Goal: Task Accomplishment & Management: Manage account settings

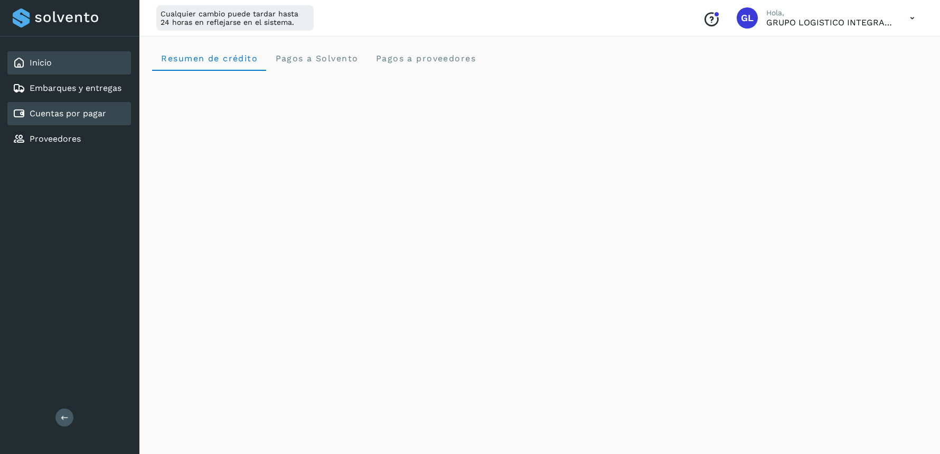
click at [81, 109] on link "Cuentas por pagar" at bounding box center [68, 113] width 77 height 10
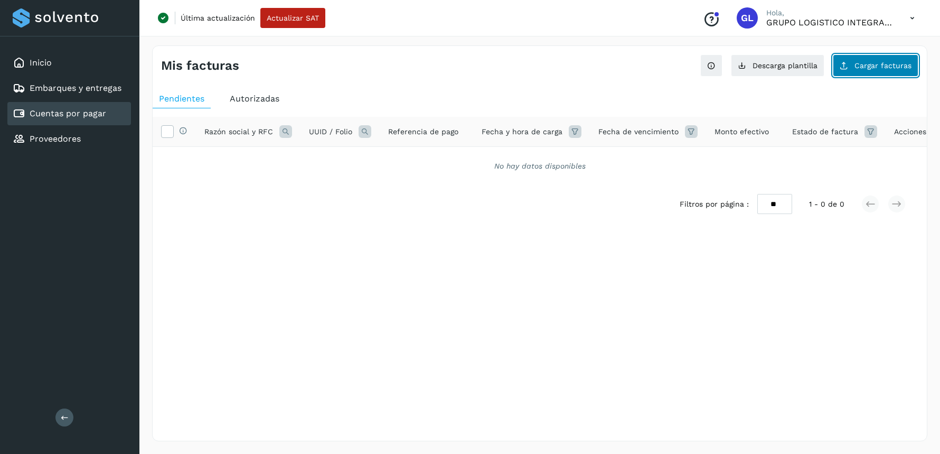
click at [870, 66] on span "Cargar facturas" at bounding box center [883, 65] width 57 height 7
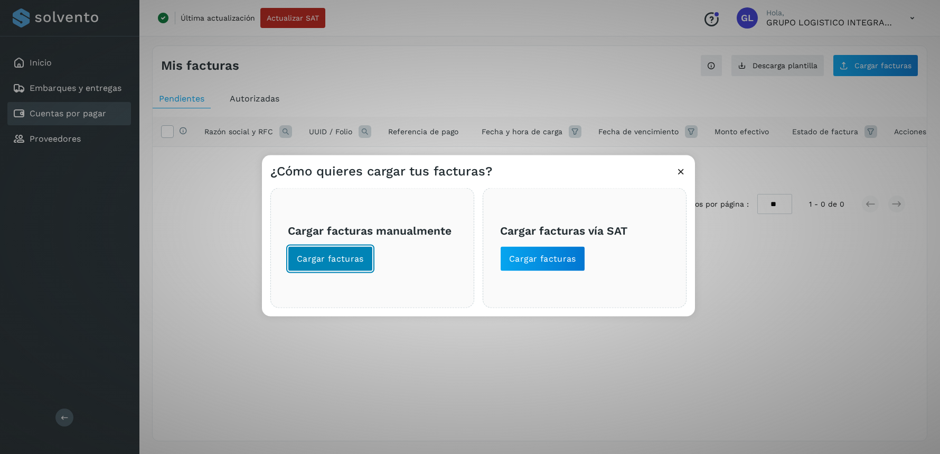
click at [354, 257] on span "Cargar facturas" at bounding box center [330, 258] width 67 height 12
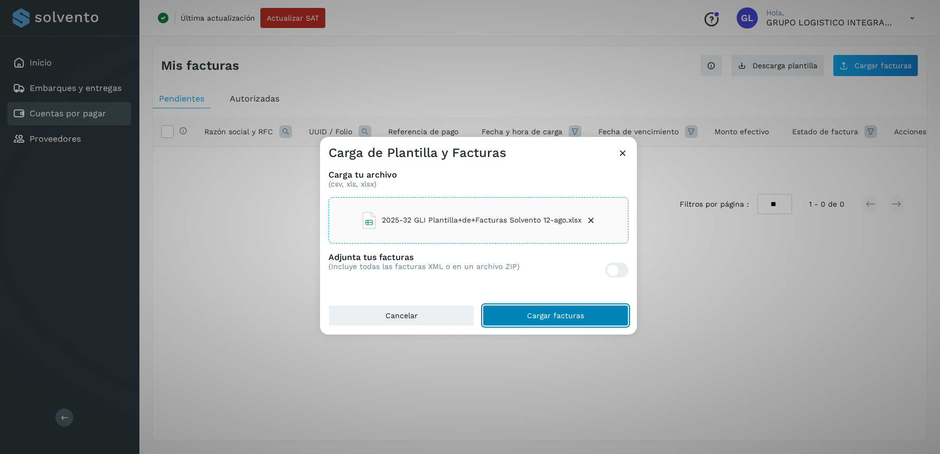
click at [519, 307] on button "Cargar facturas" at bounding box center [556, 315] width 146 height 21
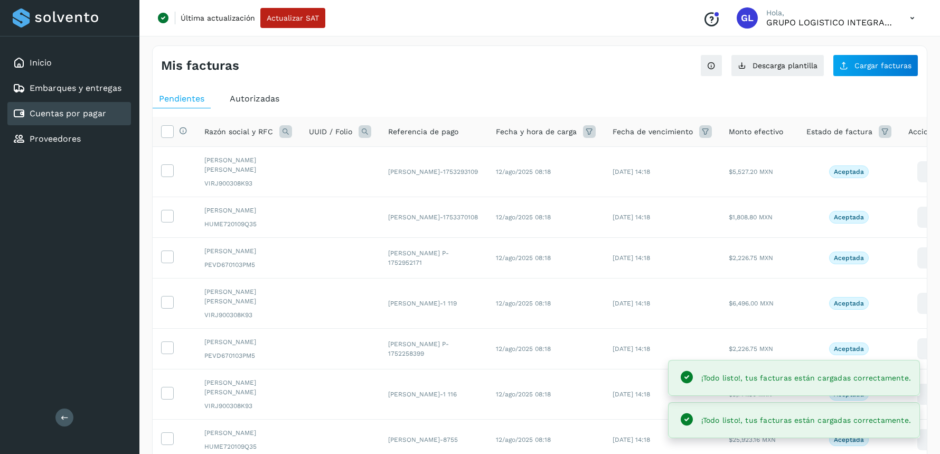
click at [538, 79] on div "Mis facturas Ver instrucciones para cargar Facturas Descarga plantilla Cargar f…" at bounding box center [539, 356] width 775 height 623
click at [172, 128] on icon at bounding box center [167, 130] width 11 height 11
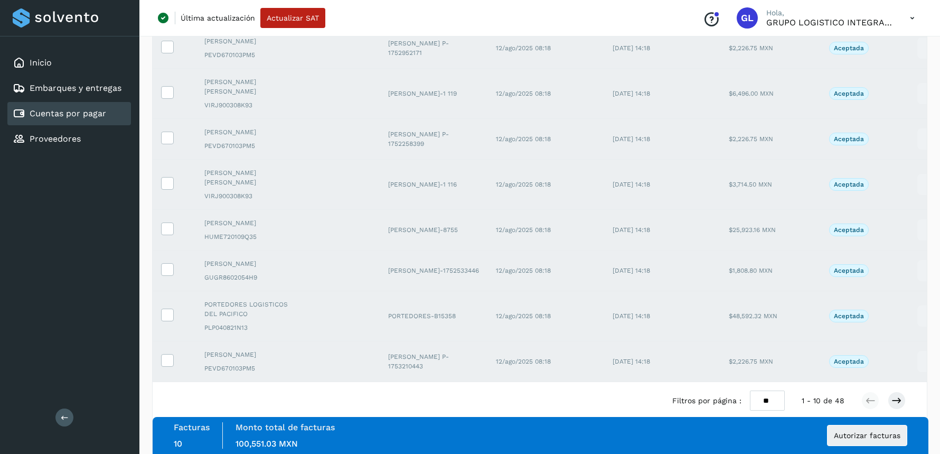
scroll to position [233, 0]
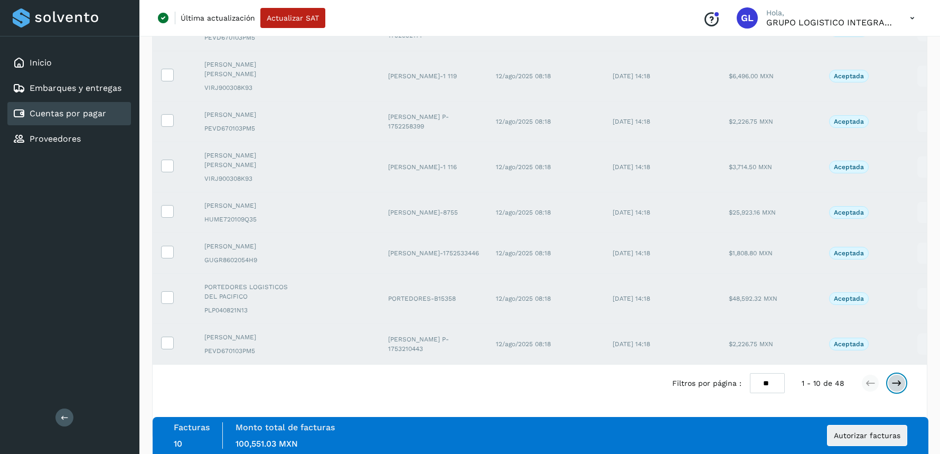
click at [900, 383] on icon at bounding box center [897, 383] width 11 height 11
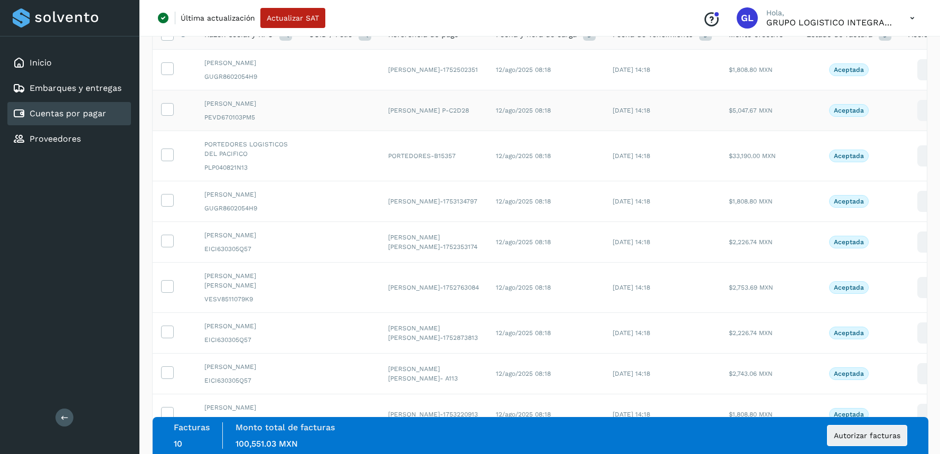
scroll to position [4, 0]
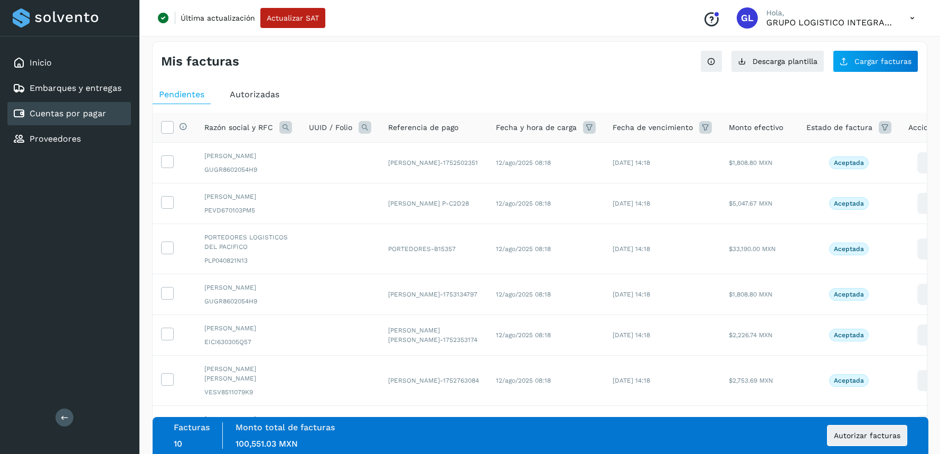
click at [174, 121] on div "Selecciona todas las facturas disponibles para autorización" at bounding box center [174, 127] width 26 height 13
click at [170, 123] on icon at bounding box center [167, 126] width 11 height 11
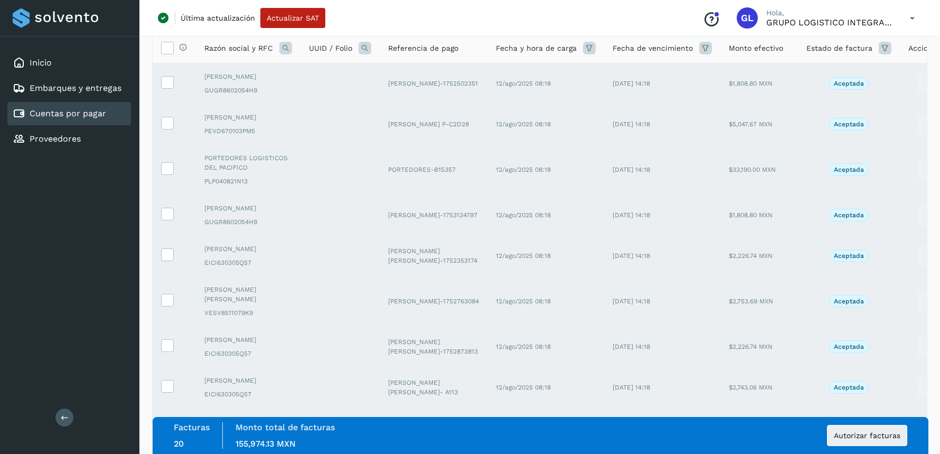
scroll to position [262, 0]
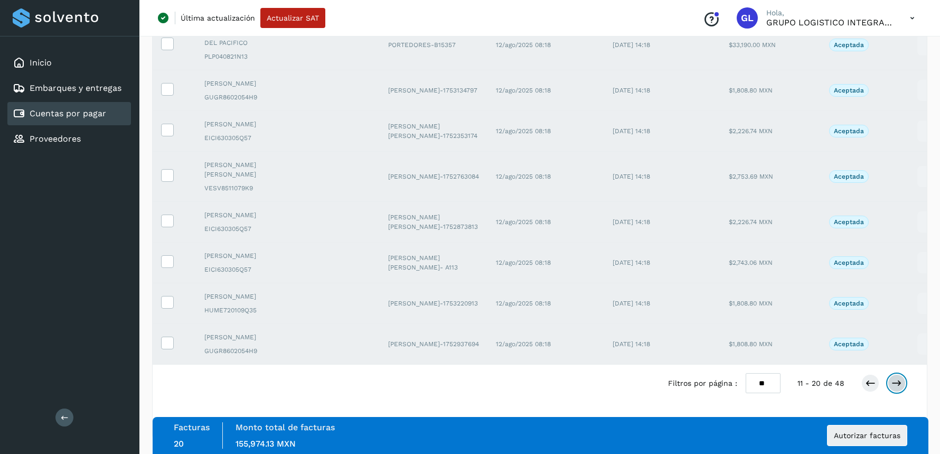
click at [897, 384] on icon at bounding box center [897, 383] width 11 height 11
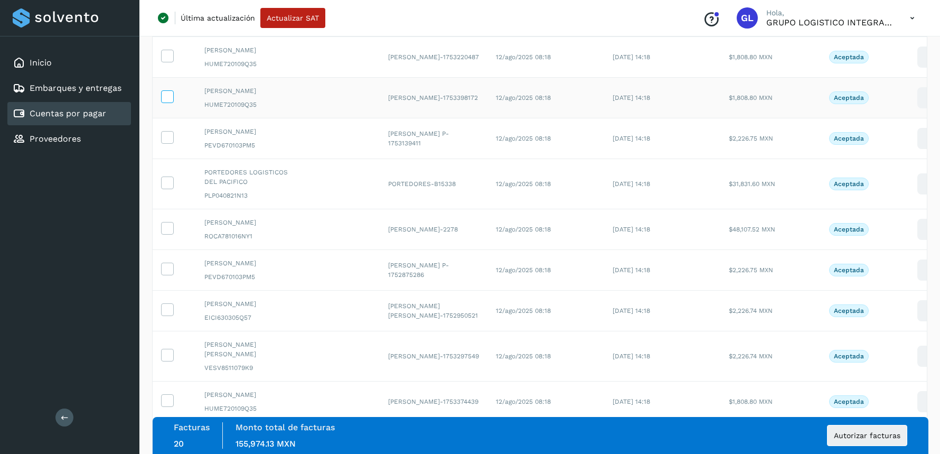
scroll to position [48, 0]
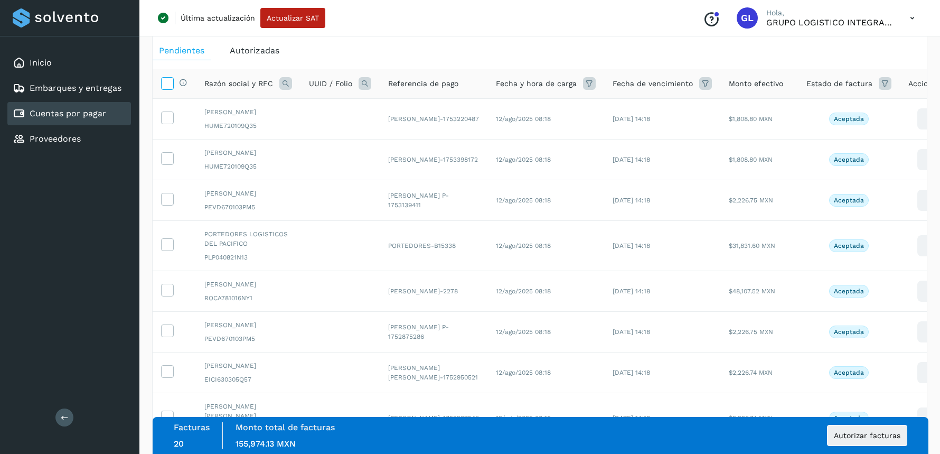
click at [171, 80] on icon at bounding box center [167, 82] width 11 height 11
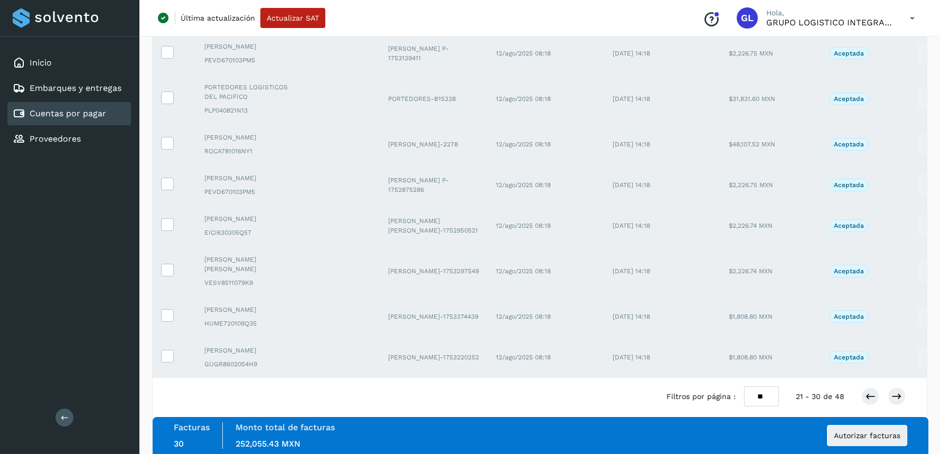
scroll to position [233, 0]
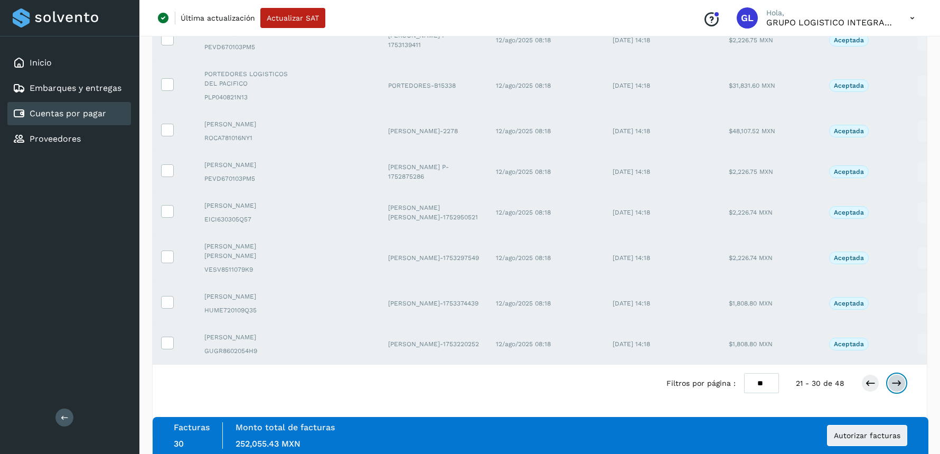
click at [898, 382] on icon at bounding box center [897, 383] width 11 height 11
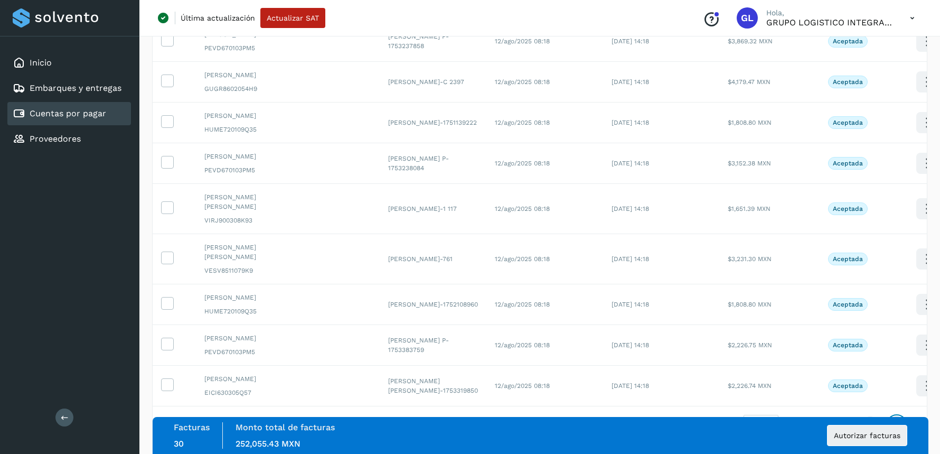
scroll to position [32, 0]
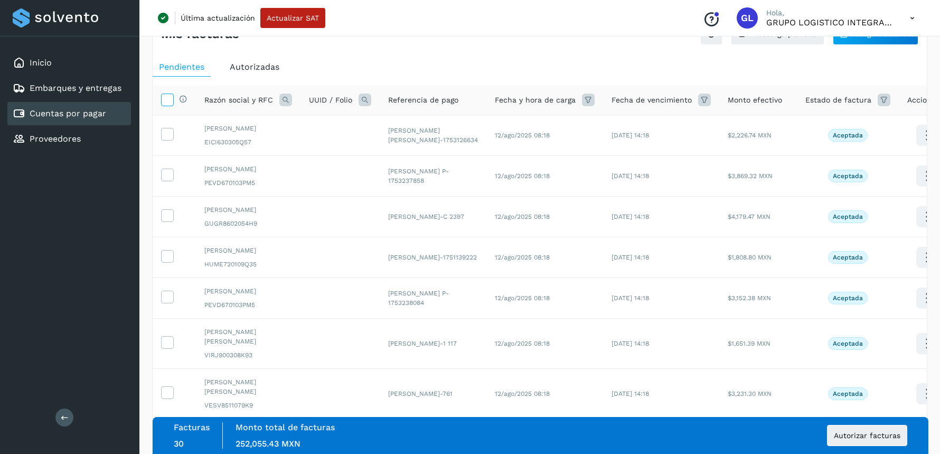
click at [168, 100] on icon at bounding box center [167, 98] width 11 height 11
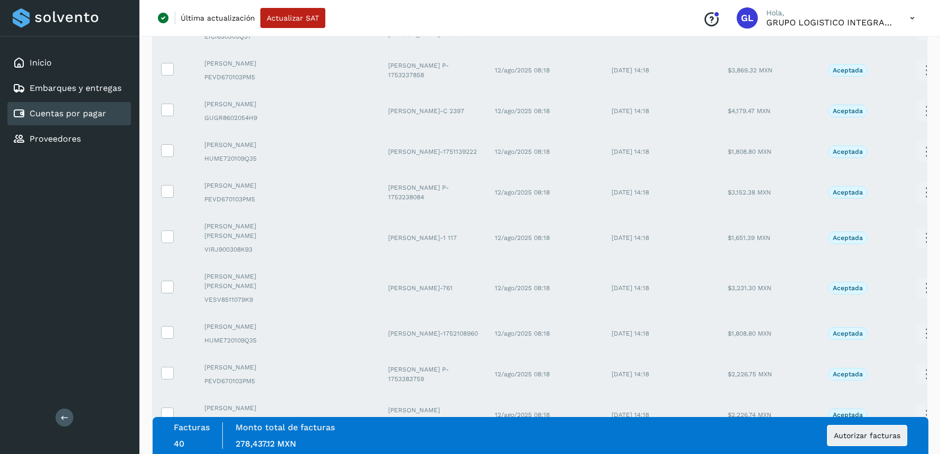
scroll to position [233, 0]
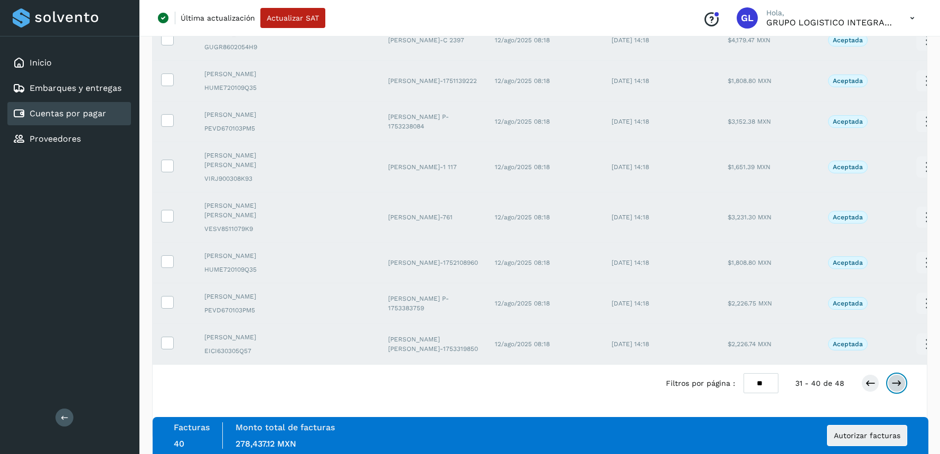
click at [897, 385] on icon at bounding box center [897, 383] width 11 height 11
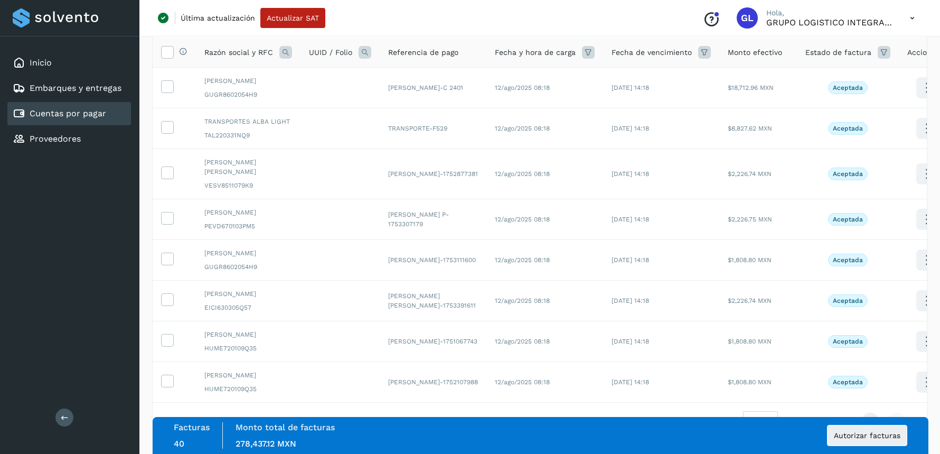
scroll to position [0, 0]
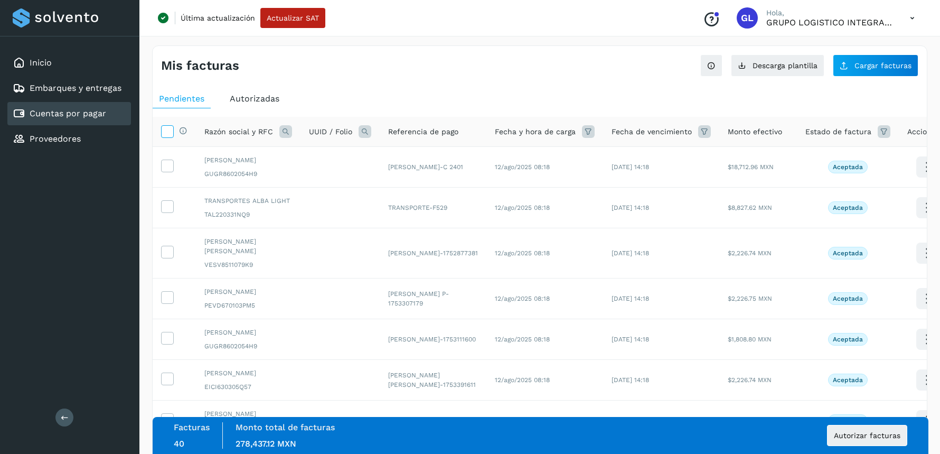
click at [167, 128] on icon at bounding box center [167, 130] width 11 height 11
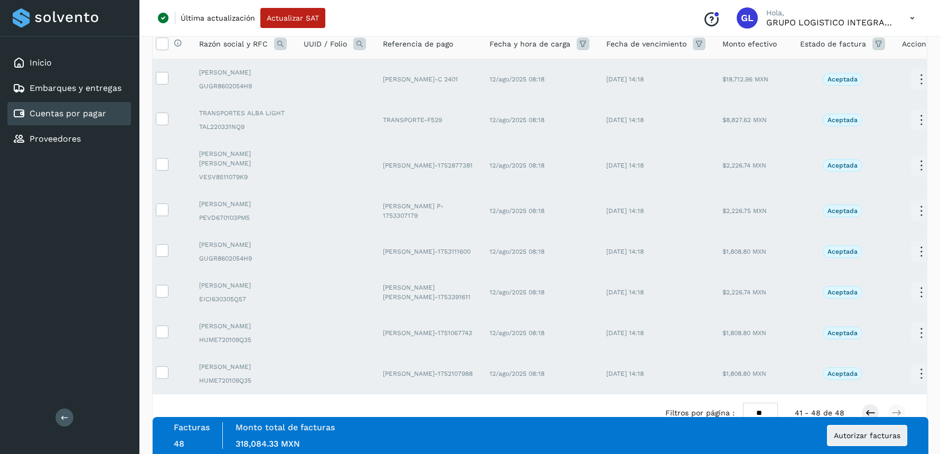
scroll to position [143, 0]
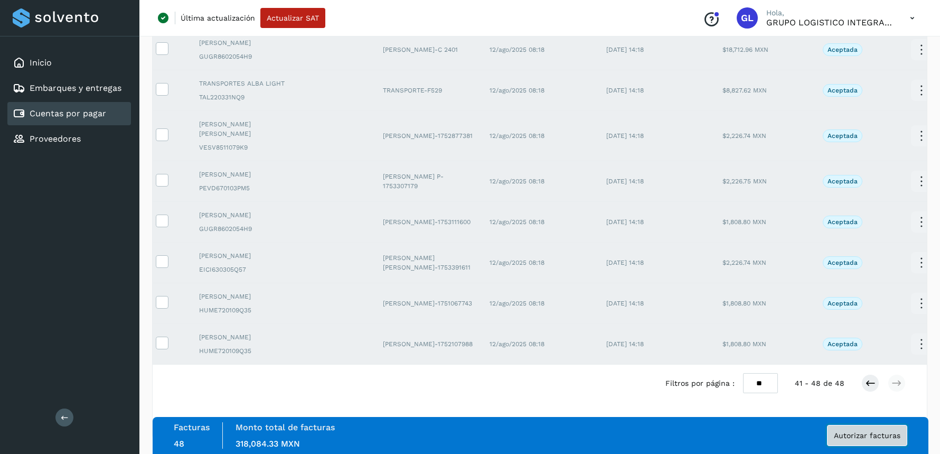
click at [856, 438] on span "Autorizar facturas" at bounding box center [867, 435] width 67 height 7
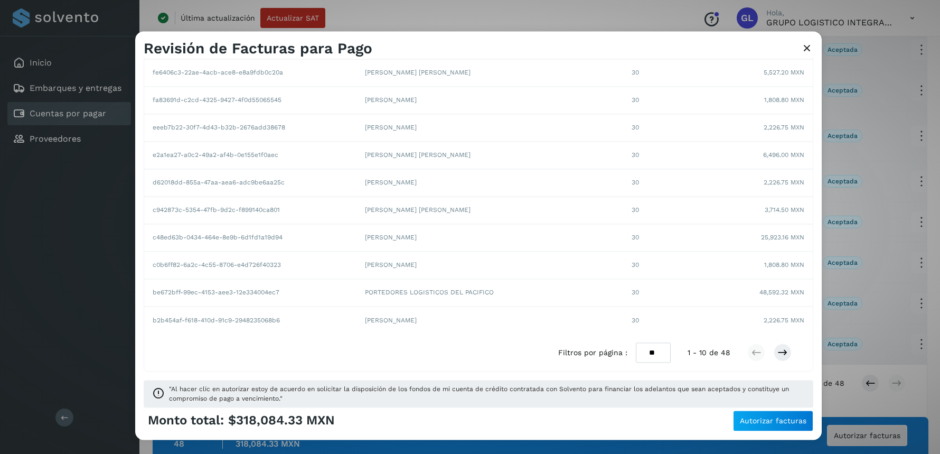
scroll to position [127, 0]
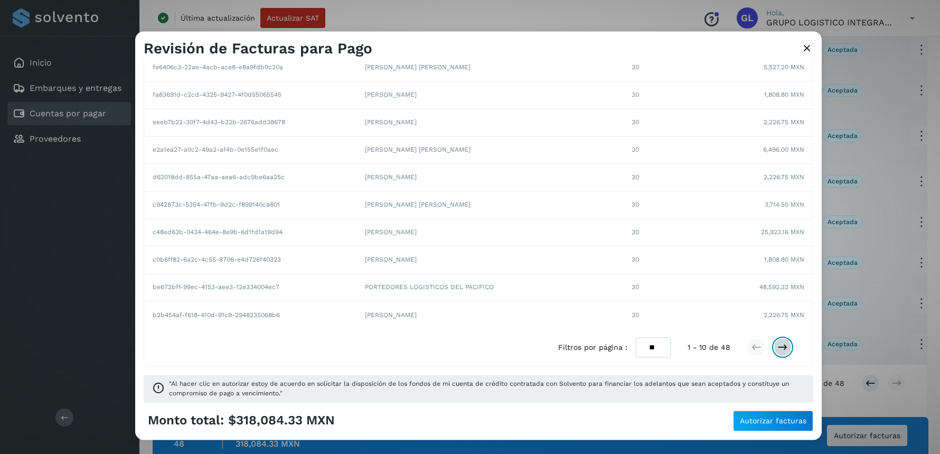
click at [787, 353] on button at bounding box center [783, 347] width 18 height 18
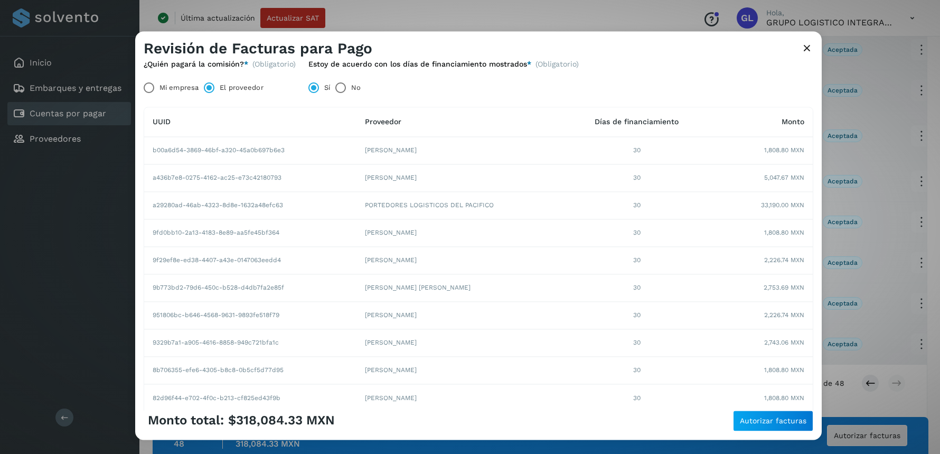
scroll to position [0, 0]
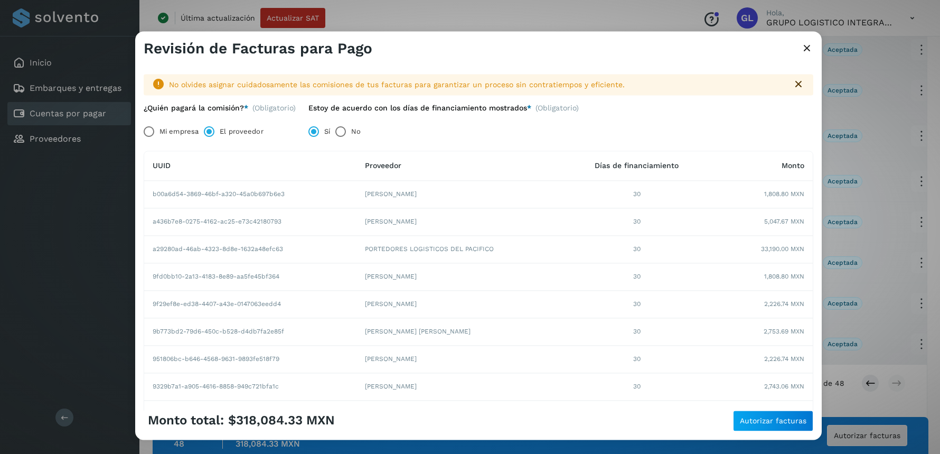
click at [763, 431] on div "Monto total: $318,084.33 MXN Autorizar facturas" at bounding box center [478, 425] width 687 height 30
click at [760, 423] on span "Autorizar facturas" at bounding box center [773, 420] width 67 height 7
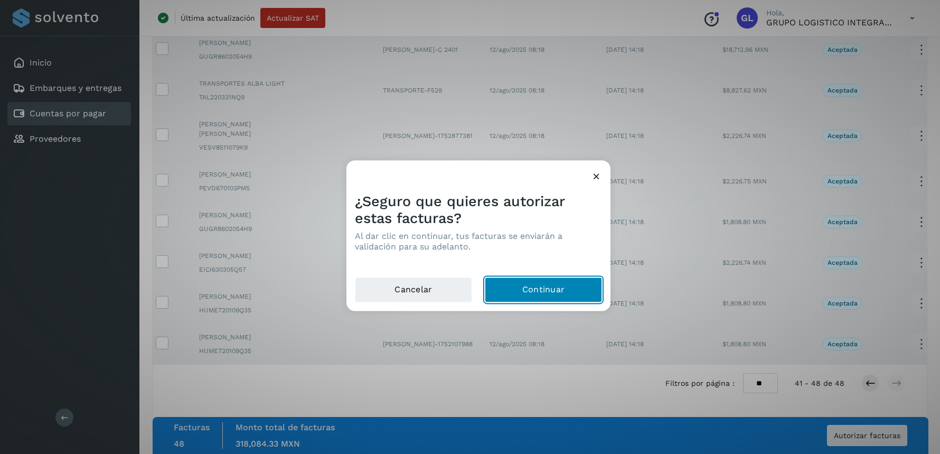
click at [512, 286] on button "Continuar" at bounding box center [543, 289] width 117 height 25
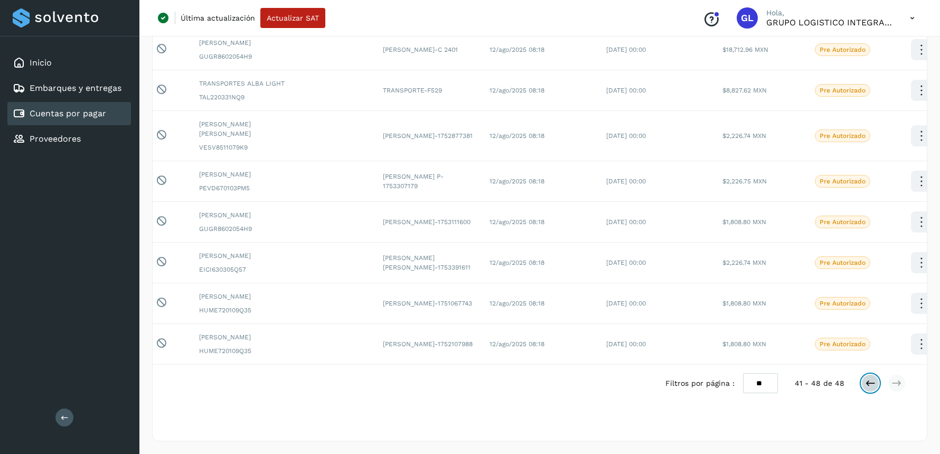
click at [870, 382] on icon at bounding box center [870, 383] width 11 height 11
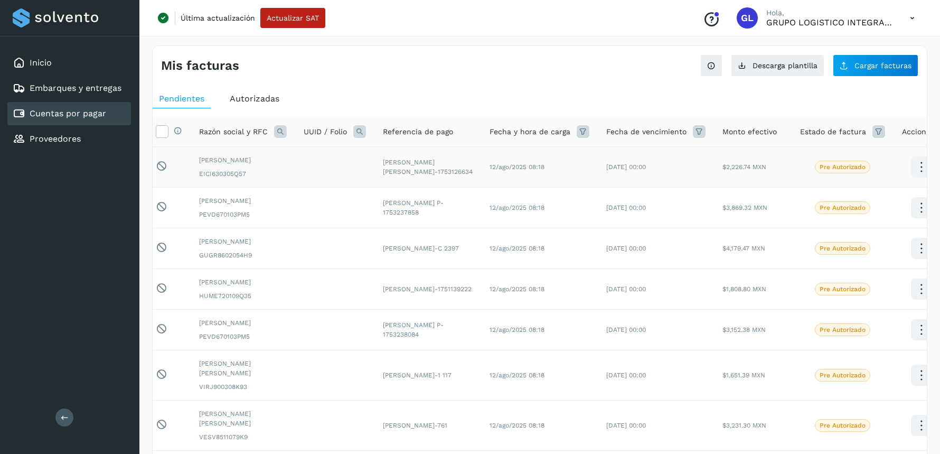
click at [909, 169] on icon at bounding box center [921, 167] width 25 height 25
click at [40, 87] on link "Embarques y entregas" at bounding box center [76, 88] width 92 height 10
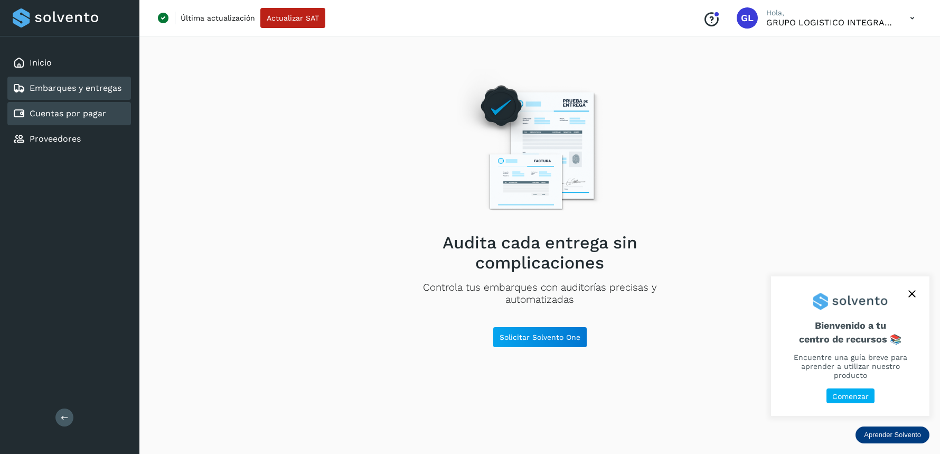
click at [88, 113] on link "Cuentas por pagar" at bounding box center [68, 113] width 77 height 10
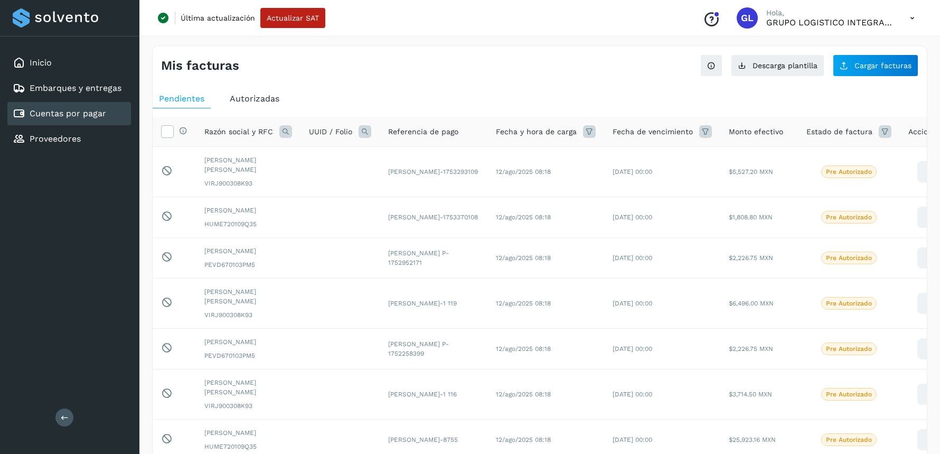
click at [911, 22] on icon at bounding box center [913, 18] width 22 height 22
click at [817, 71] on div "Cerrar sesión" at bounding box center [860, 68] width 126 height 20
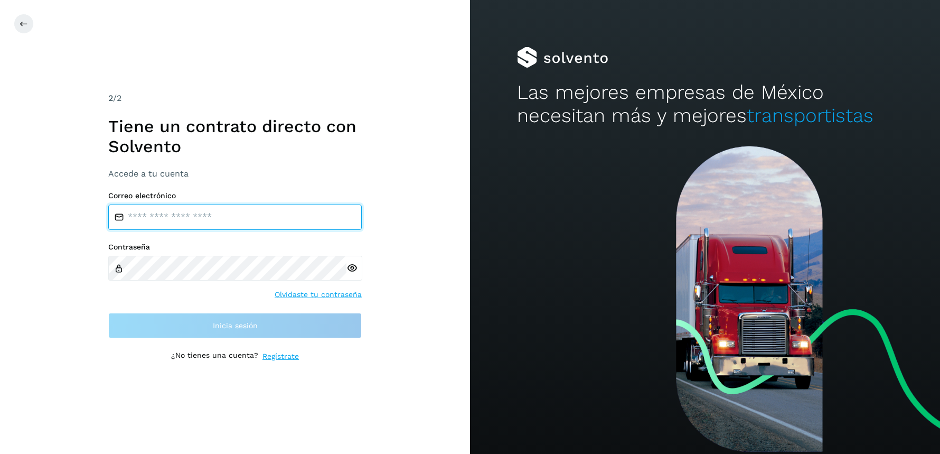
type input "**********"
